Goal: Check status

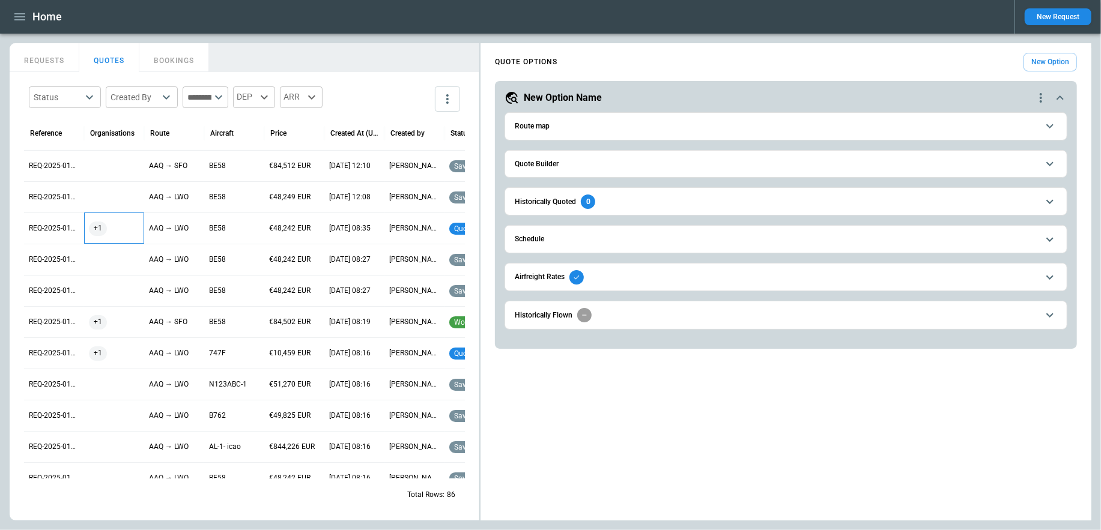
click at [123, 228] on div "+1" at bounding box center [114, 229] width 50 height 14
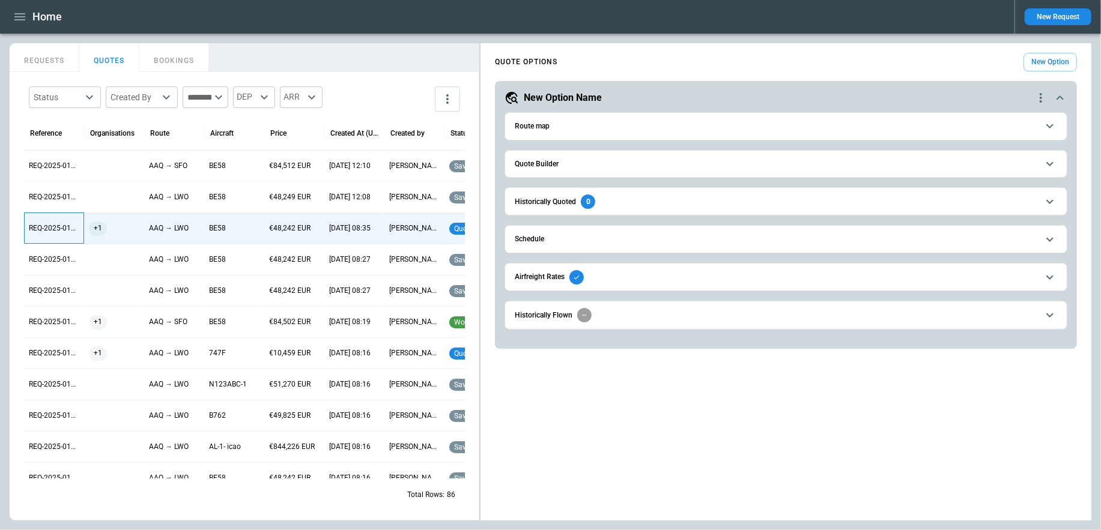
click at [52, 230] on p "REQ-2025-011503" at bounding box center [54, 228] width 50 height 10
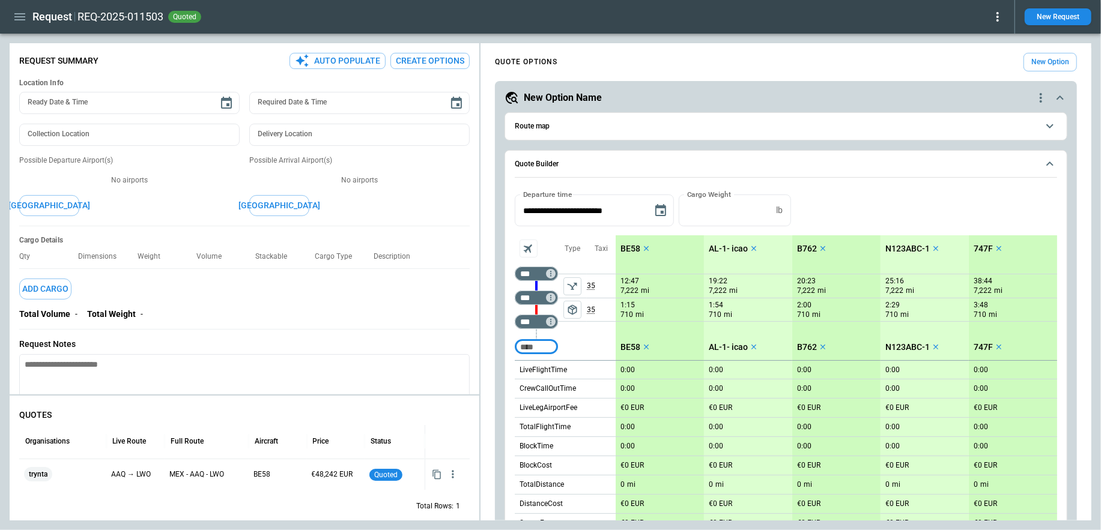
scroll to position [83, 0]
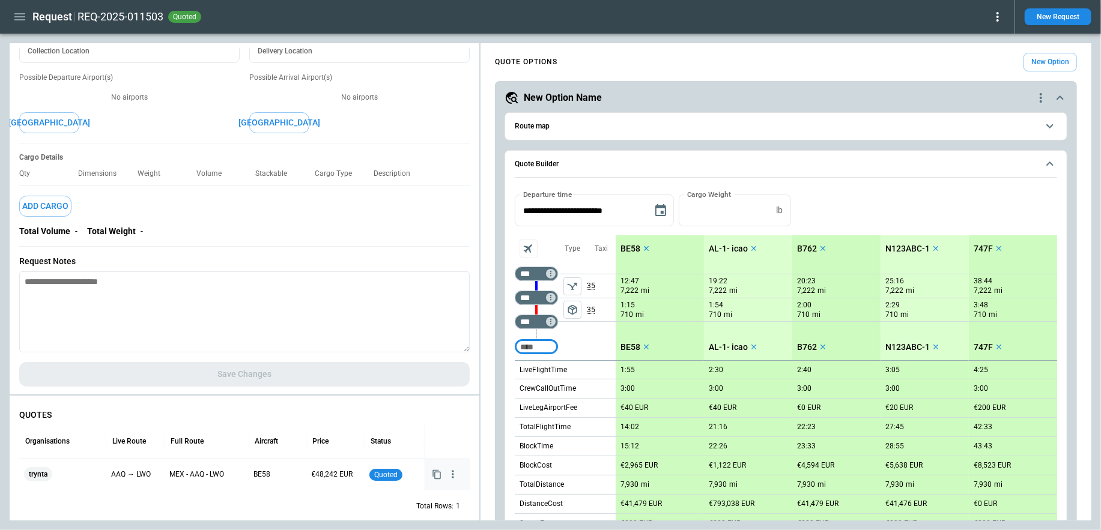
click at [454, 476] on icon "button" at bounding box center [453, 475] width 12 height 12
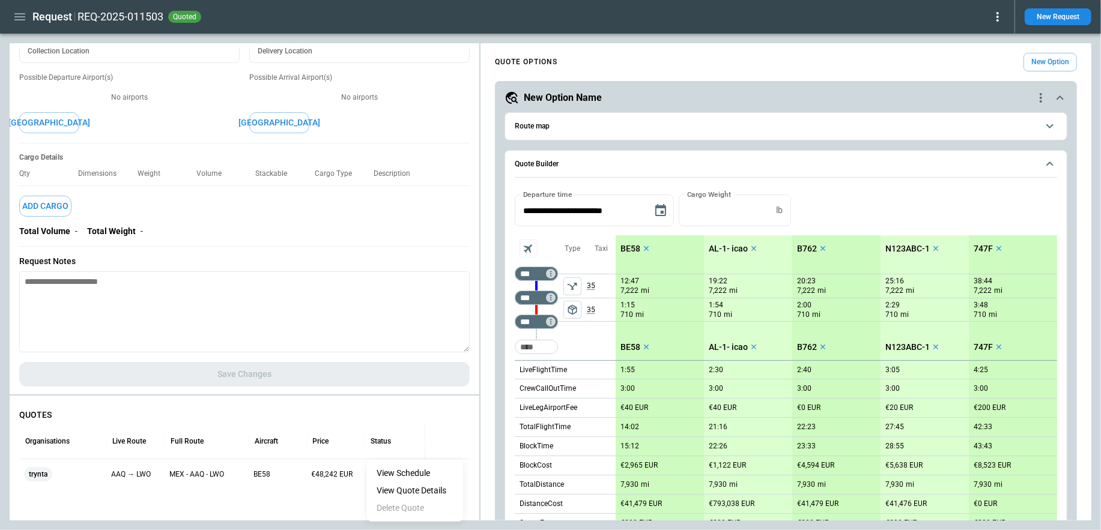
click at [432, 491] on li "View Quote Details" at bounding box center [415, 490] width 96 height 17
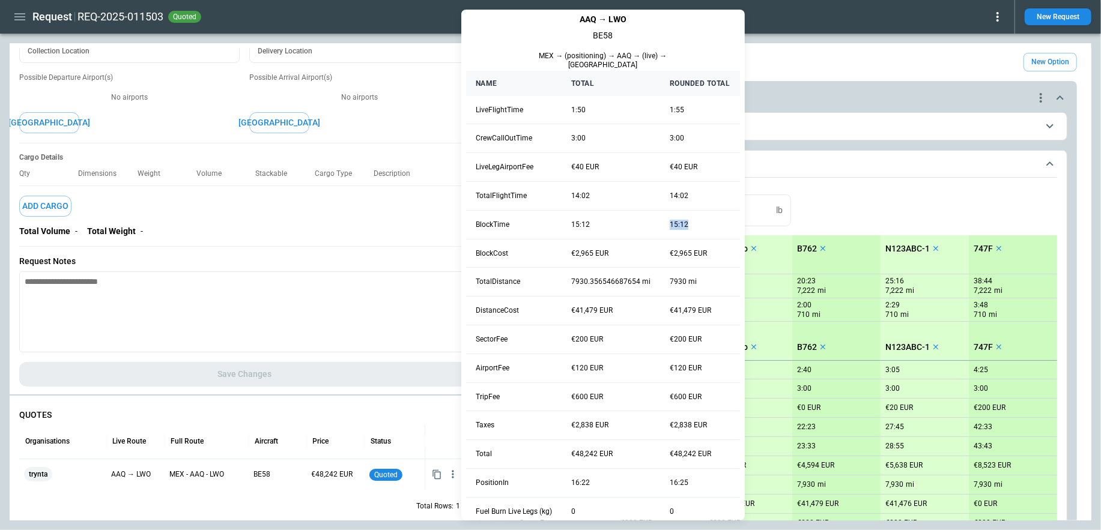
drag, startPoint x: 686, startPoint y: 217, endPoint x: 669, endPoint y: 217, distance: 16.8
click at [669, 217] on td "15:12" at bounding box center [700, 224] width 80 height 29
click at [757, 184] on div at bounding box center [550, 265] width 1101 height 530
